Goal: Find specific page/section: Find specific page/section

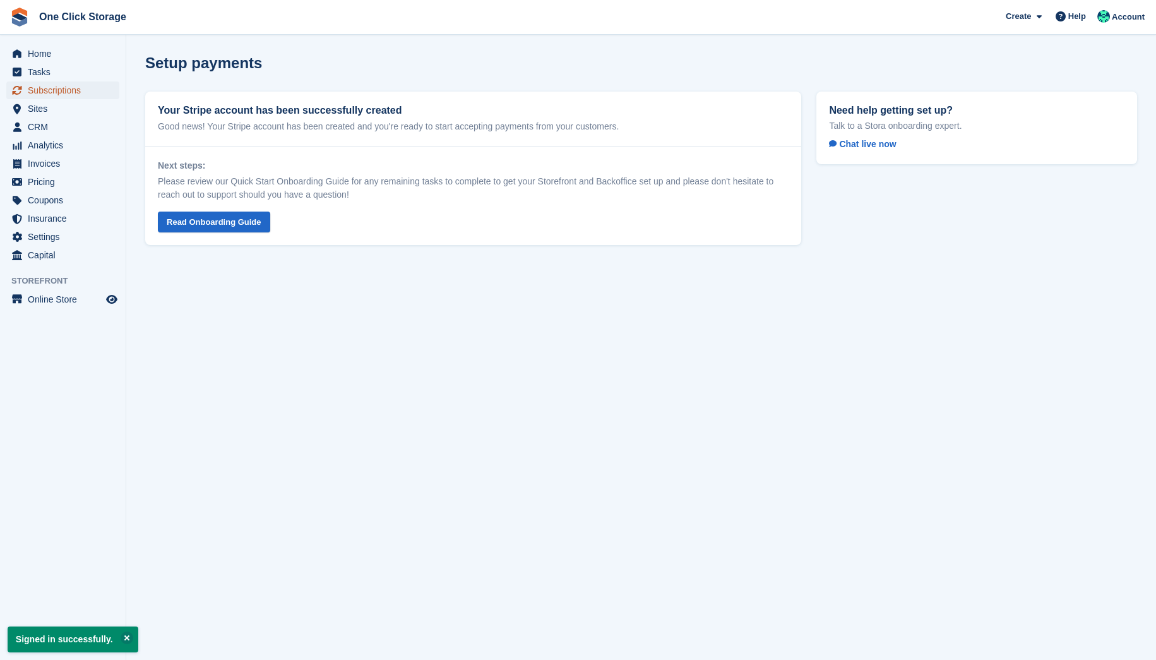
click at [53, 87] on span "Subscriptions" at bounding box center [66, 90] width 76 height 18
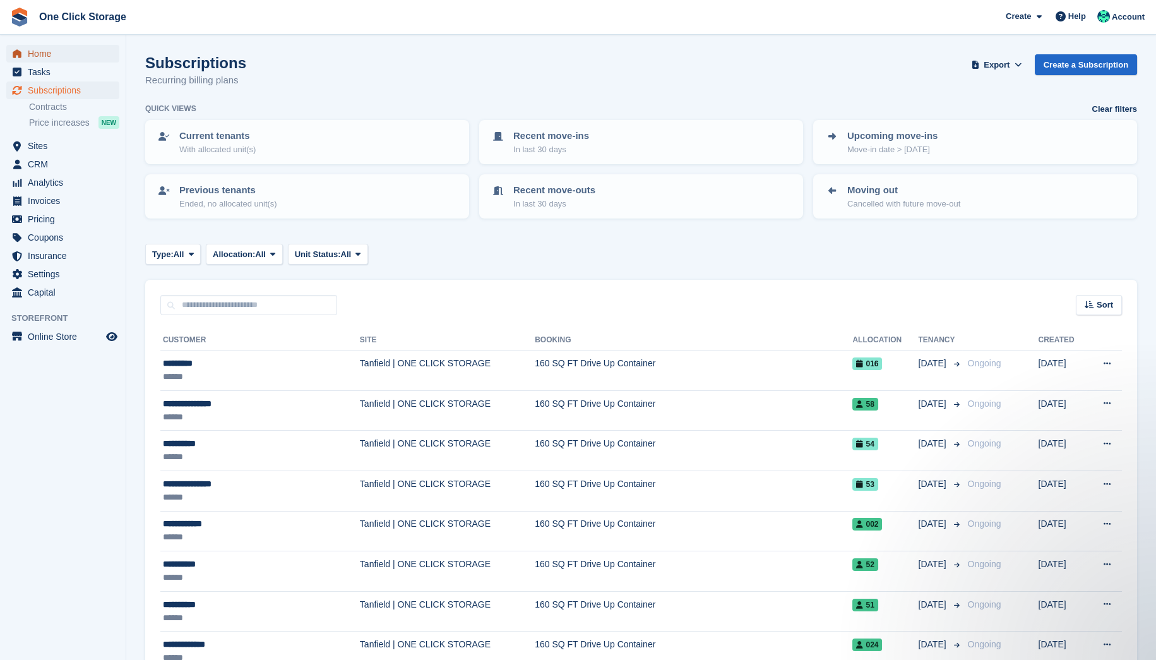
click at [59, 53] on span "Home" at bounding box center [66, 54] width 76 height 18
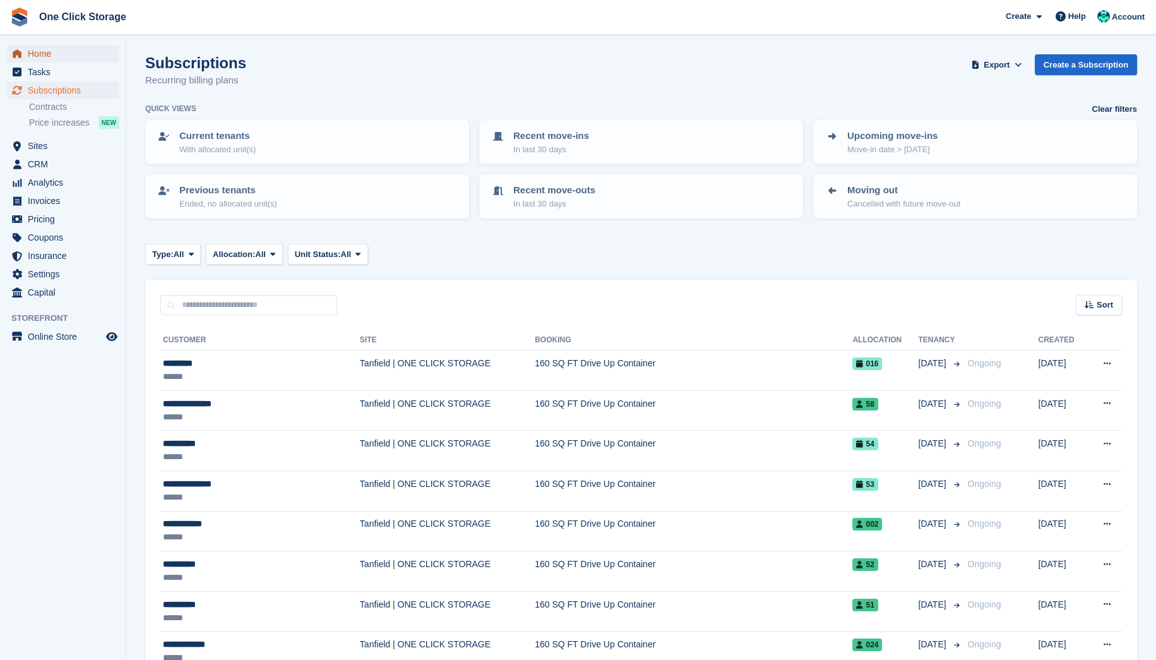
scroll to position [2, 0]
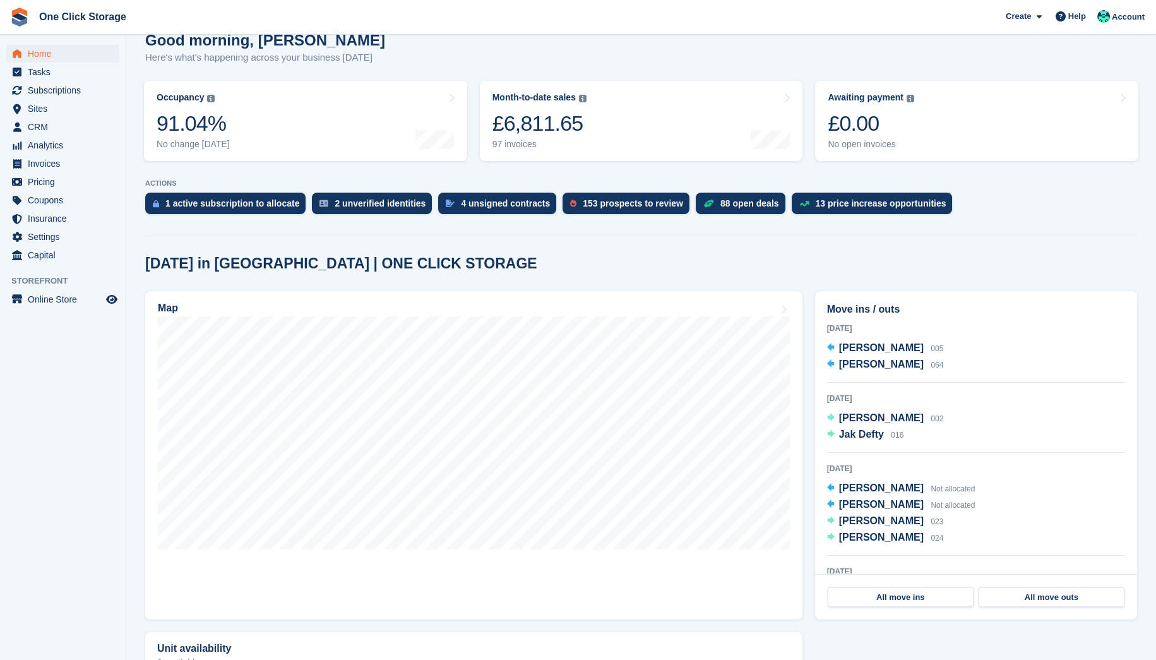
scroll to position [57, 0]
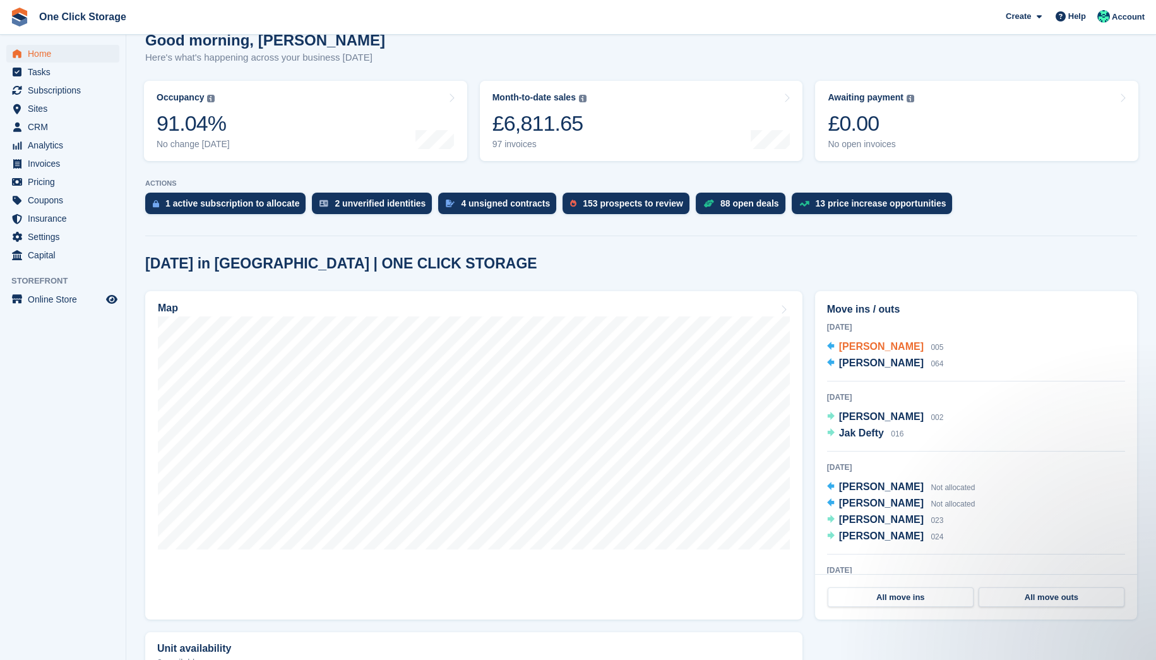
click at [861, 351] on span "[PERSON_NAME]" at bounding box center [881, 346] width 85 height 11
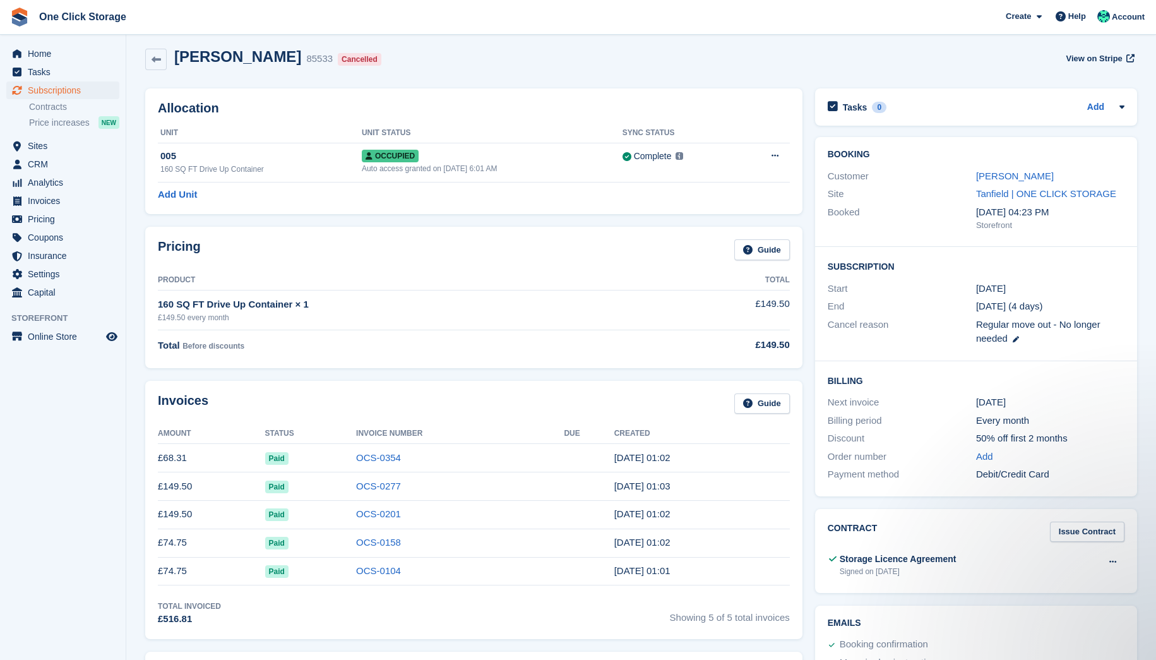
scroll to position [8, 0]
click at [1010, 171] on link "[PERSON_NAME]" at bounding box center [1015, 174] width 78 height 11
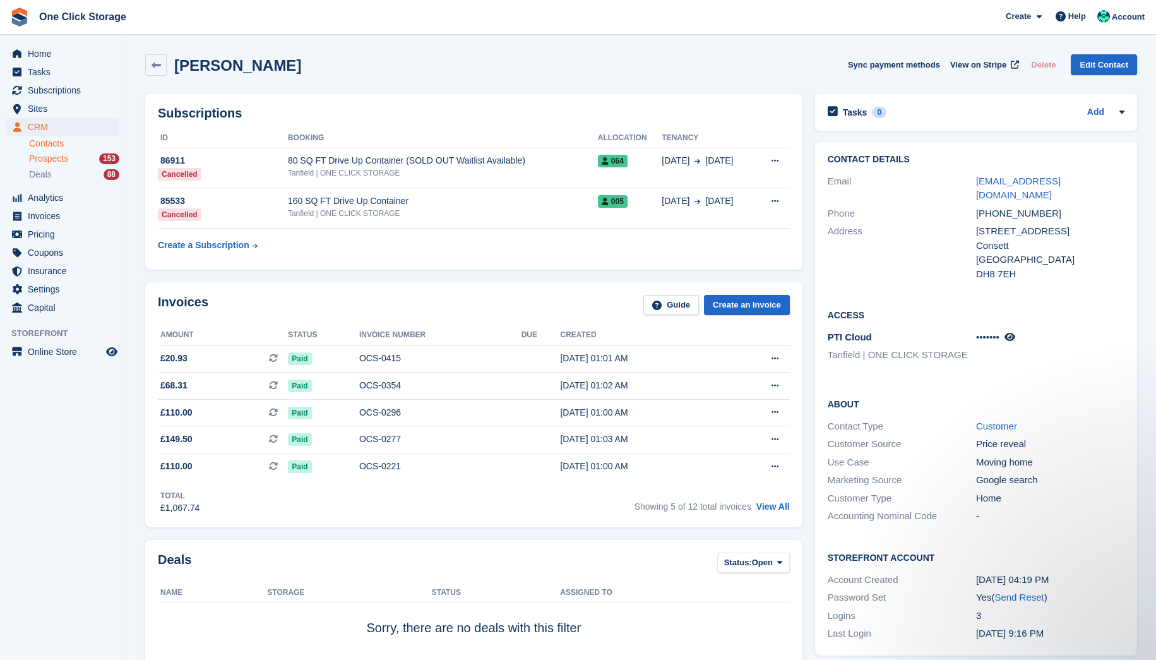
click at [58, 159] on span "Prospects" at bounding box center [48, 159] width 39 height 12
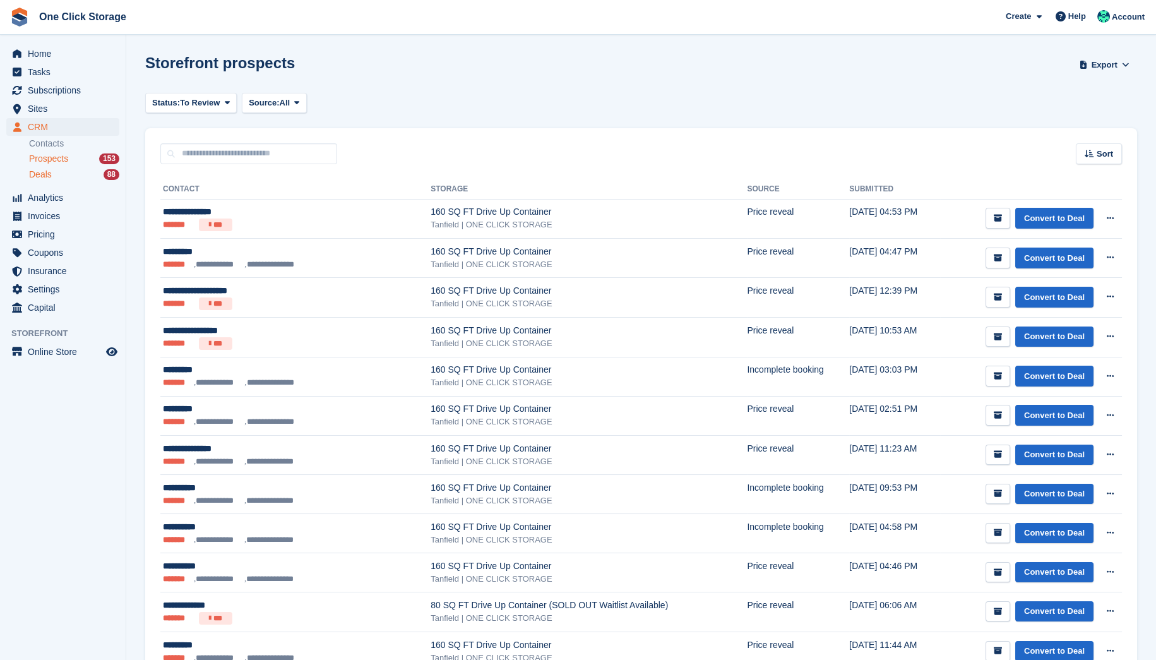
click at [54, 174] on div "Deals 88" at bounding box center [74, 175] width 90 height 12
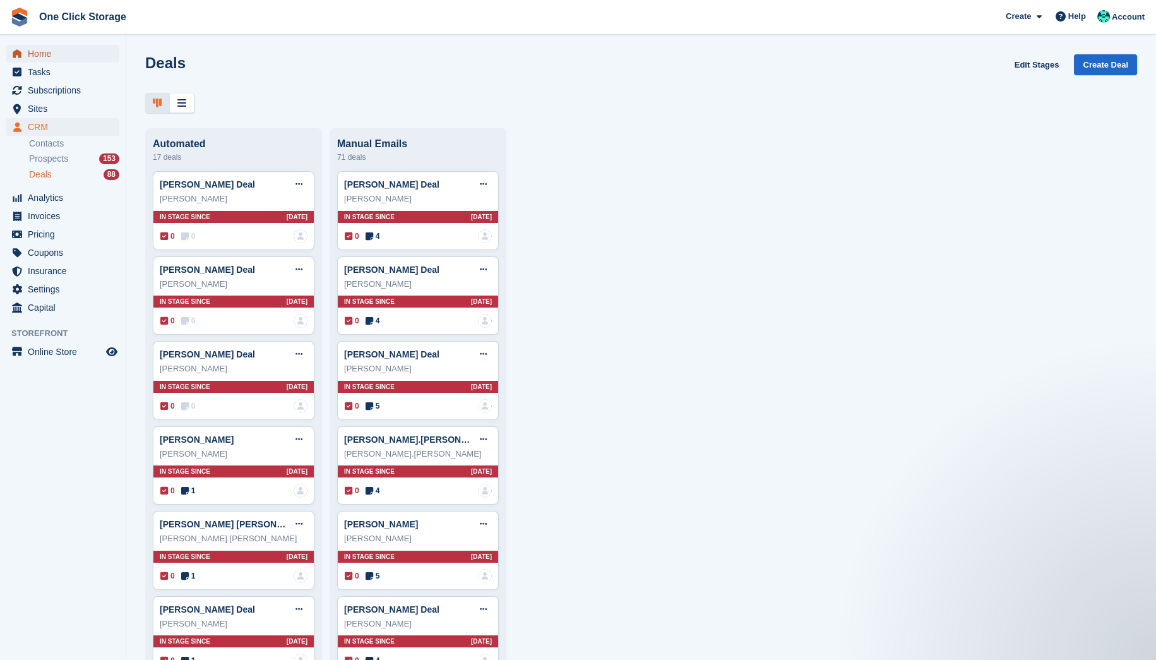
drag, startPoint x: 44, startPoint y: 54, endPoint x: 80, endPoint y: 57, distance: 35.5
click at [44, 54] on span "Home" at bounding box center [66, 54] width 76 height 18
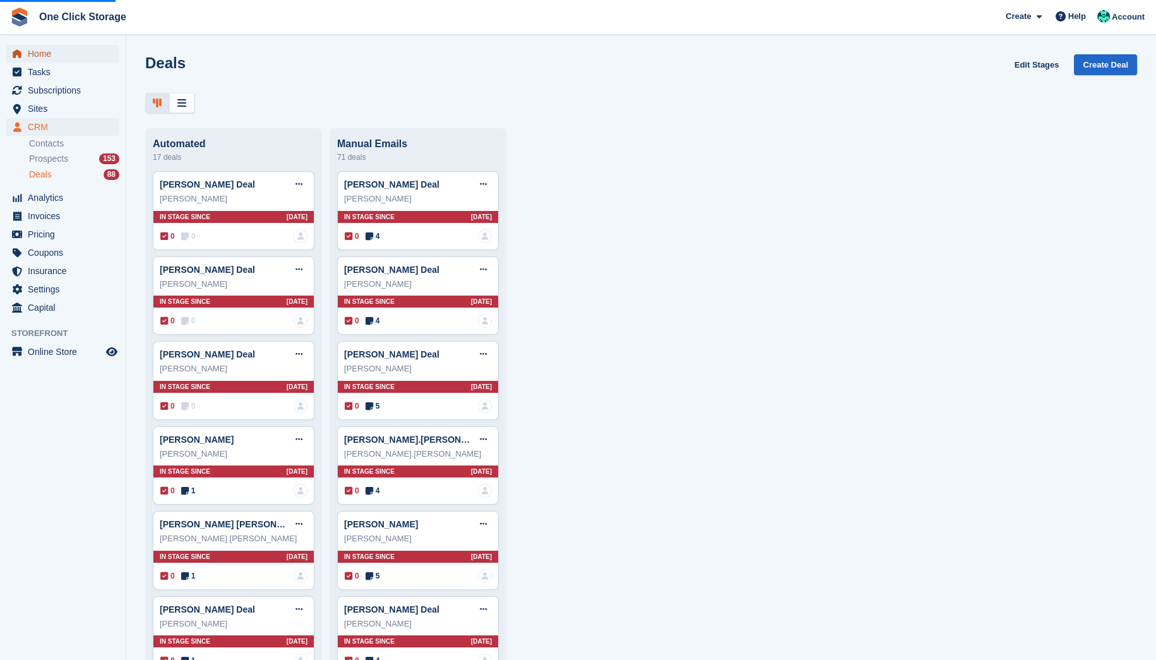
scroll to position [4, 0]
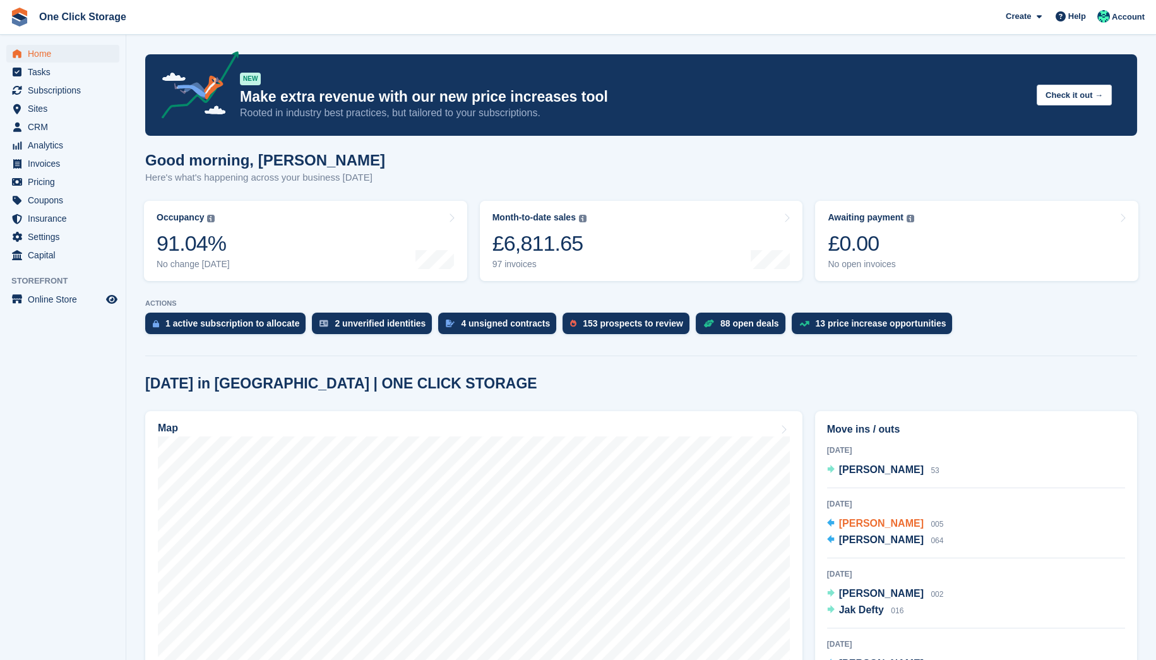
click at [858, 522] on span "[PERSON_NAME]" at bounding box center [881, 523] width 85 height 11
click at [883, 540] on span "[PERSON_NAME]" at bounding box center [881, 539] width 85 height 11
